Goal: Task Accomplishment & Management: Complete application form

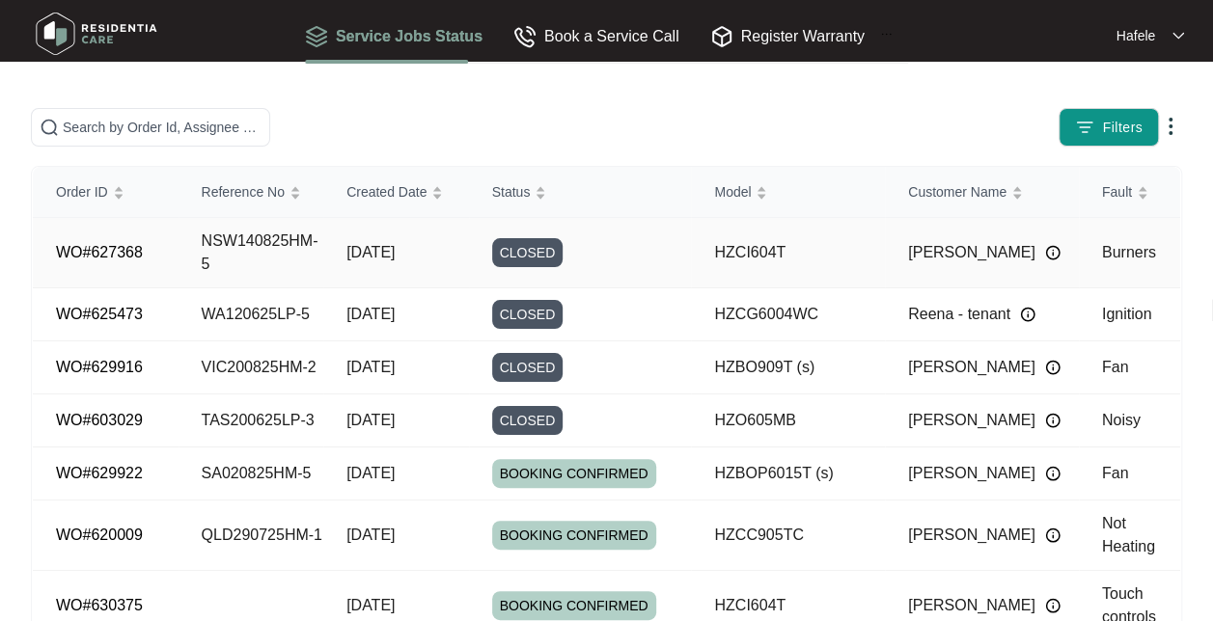
click at [264, 230] on td "NSW140825HM-5" at bounding box center [252, 253] width 146 height 70
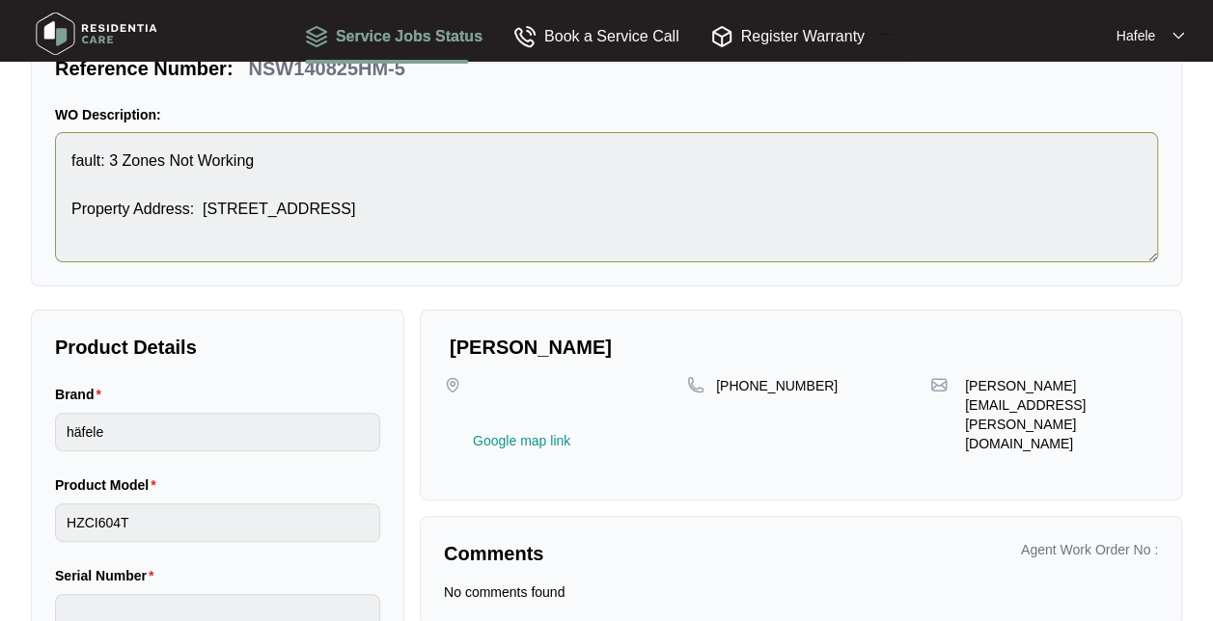
scroll to position [193, 0]
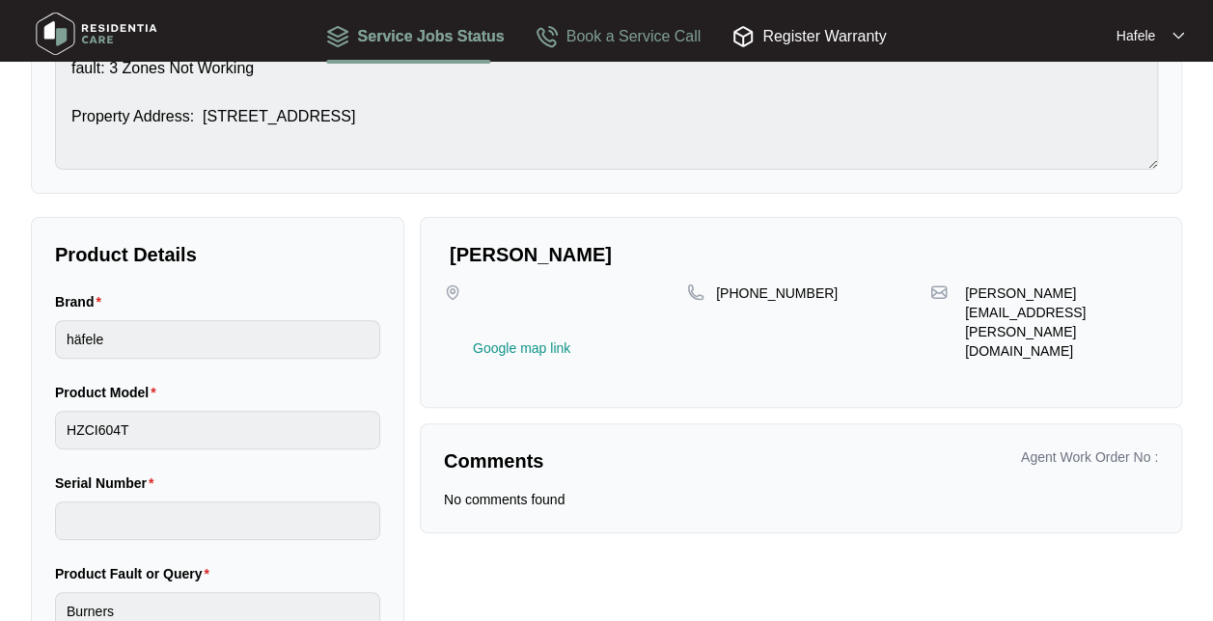
click at [593, 41] on div "Book a Service Call" at bounding box center [619, 36] width 166 height 24
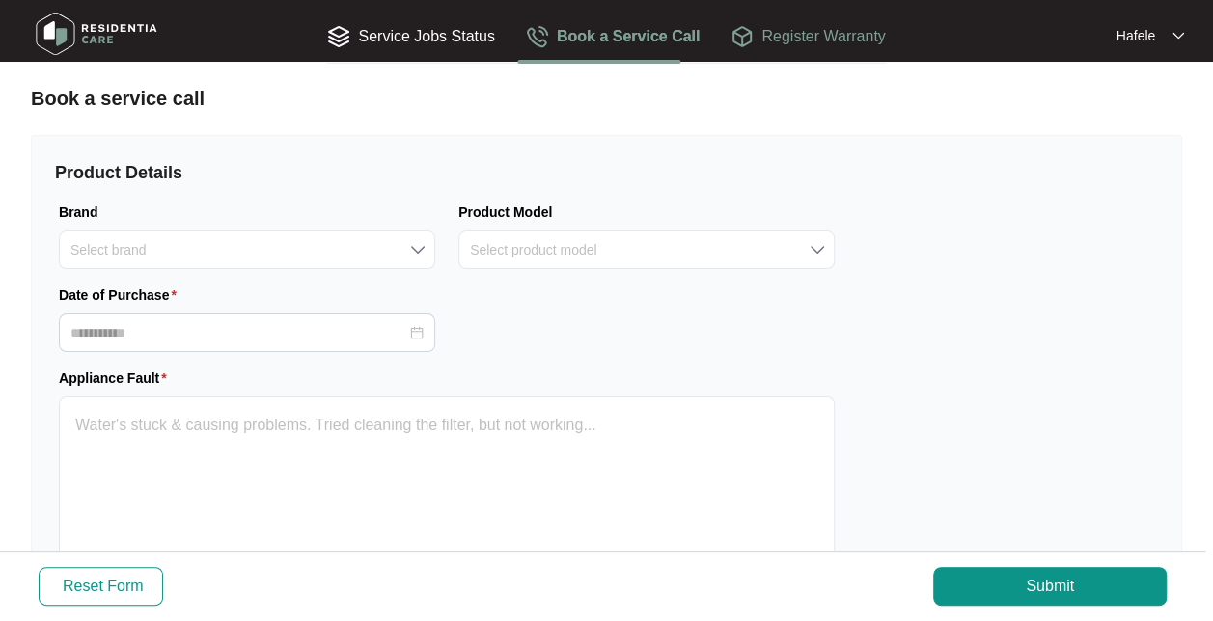
click at [813, 41] on div "Register Warranty" at bounding box center [807, 36] width 154 height 24
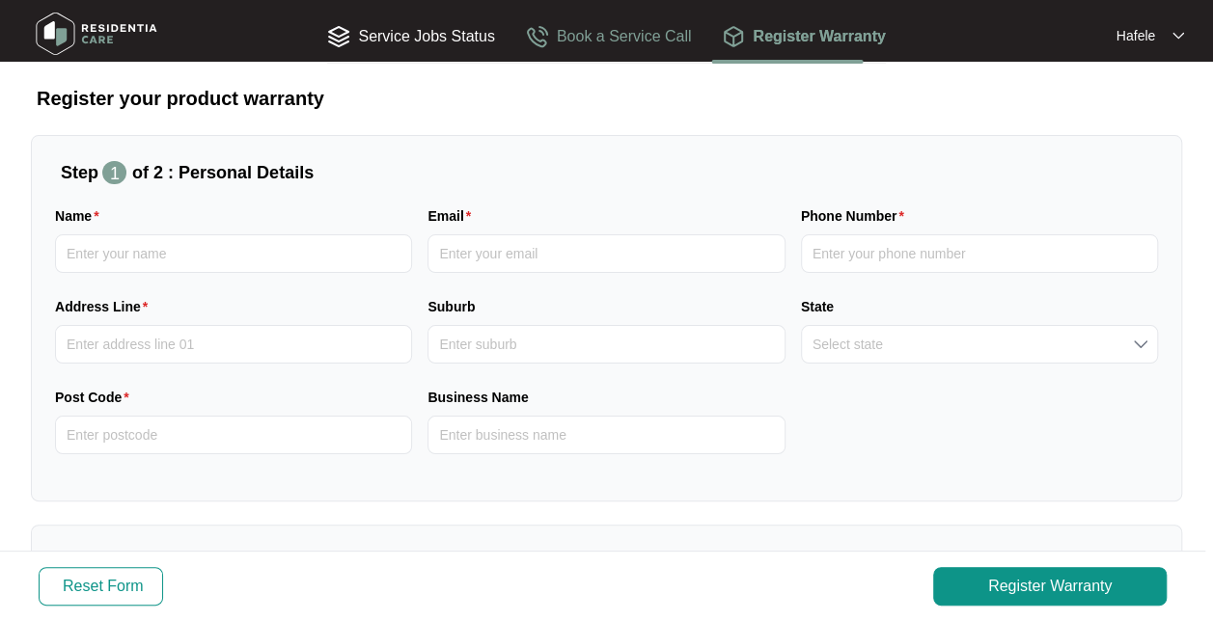
click at [610, 39] on div "Book a Service Call" at bounding box center [609, 36] width 166 height 24
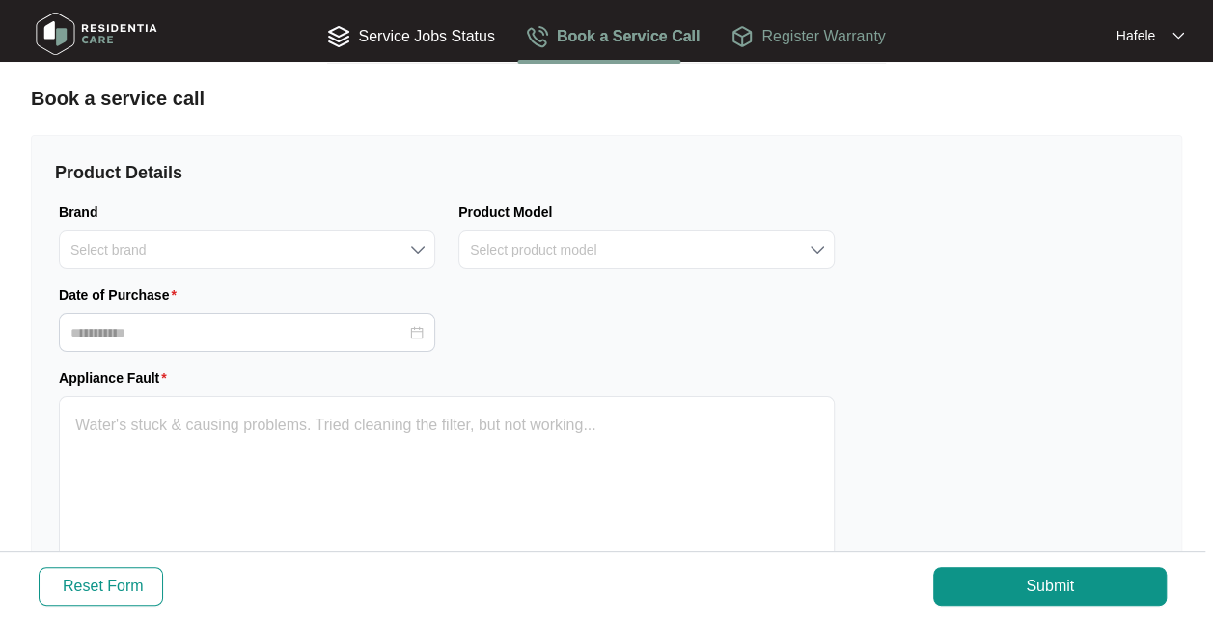
click at [772, 27] on div "Register Warranty" at bounding box center [807, 36] width 154 height 24
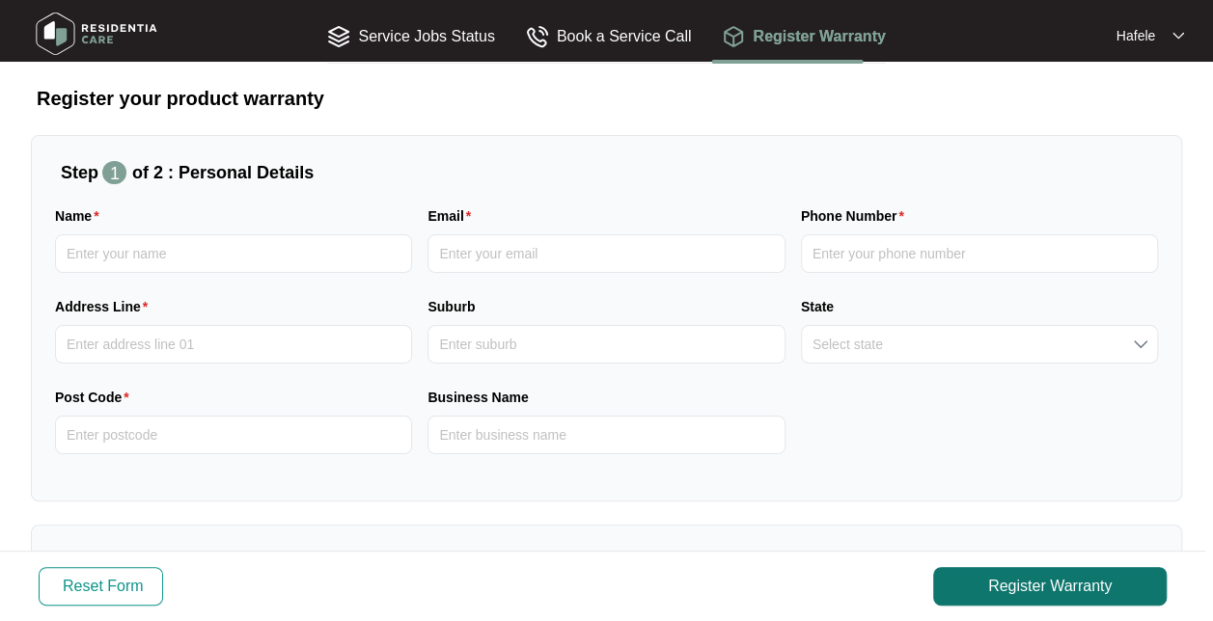
click at [1025, 591] on span "Register Warranty" at bounding box center [1050, 586] width 124 height 23
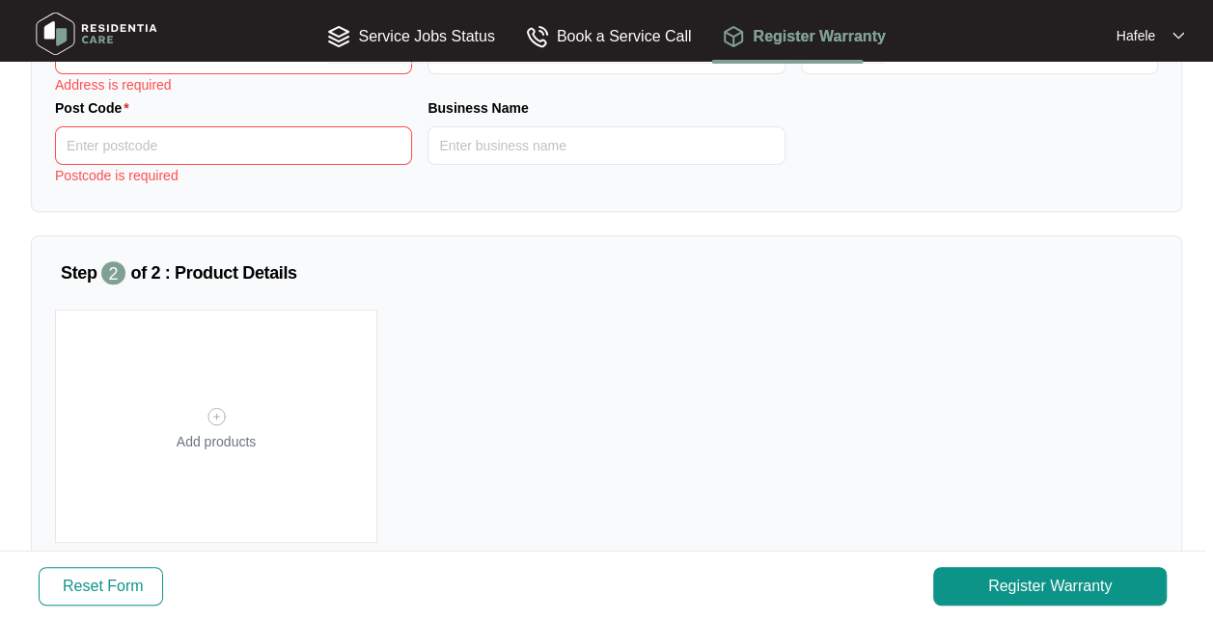
scroll to position [193, 0]
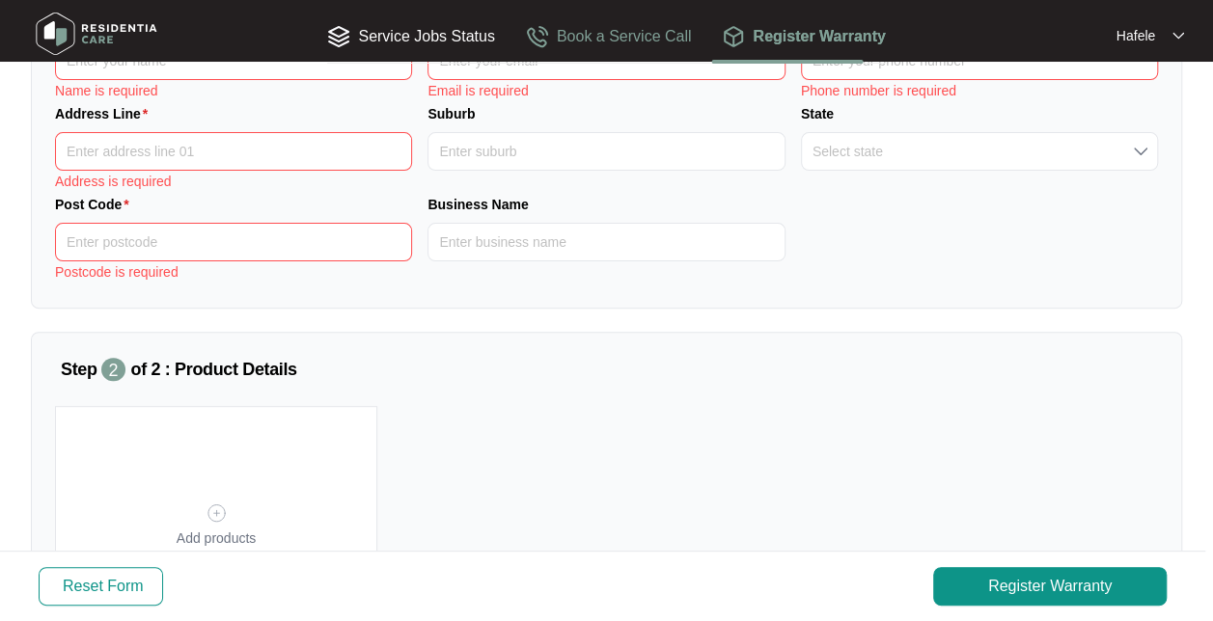
click at [600, 25] on div "Book a Service Call" at bounding box center [609, 36] width 166 height 24
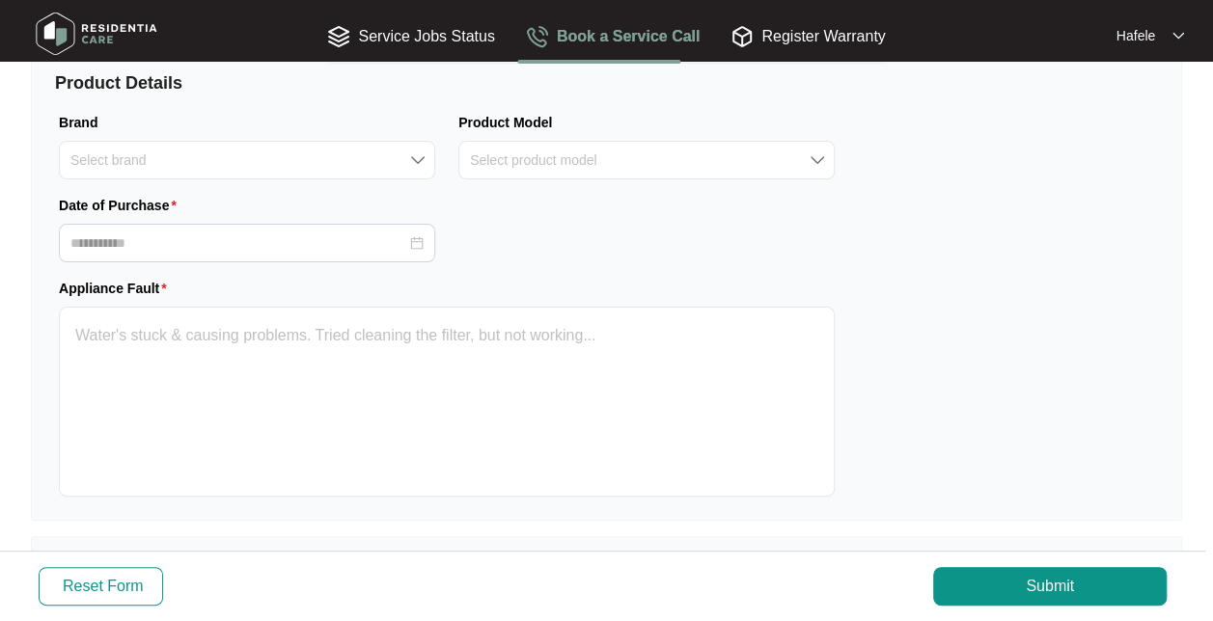
scroll to position [39, 0]
